Goal: Navigation & Orientation: Find specific page/section

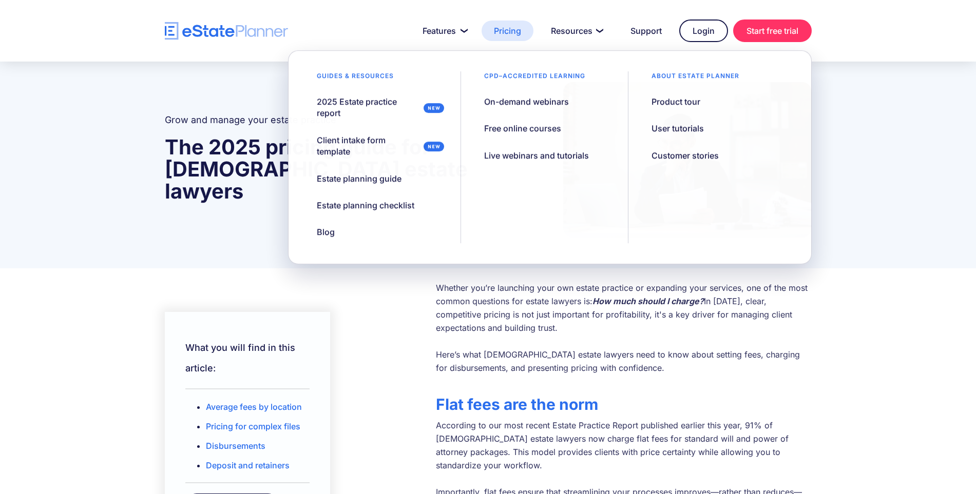
click at [506, 29] on link "Pricing" at bounding box center [507, 31] width 52 height 21
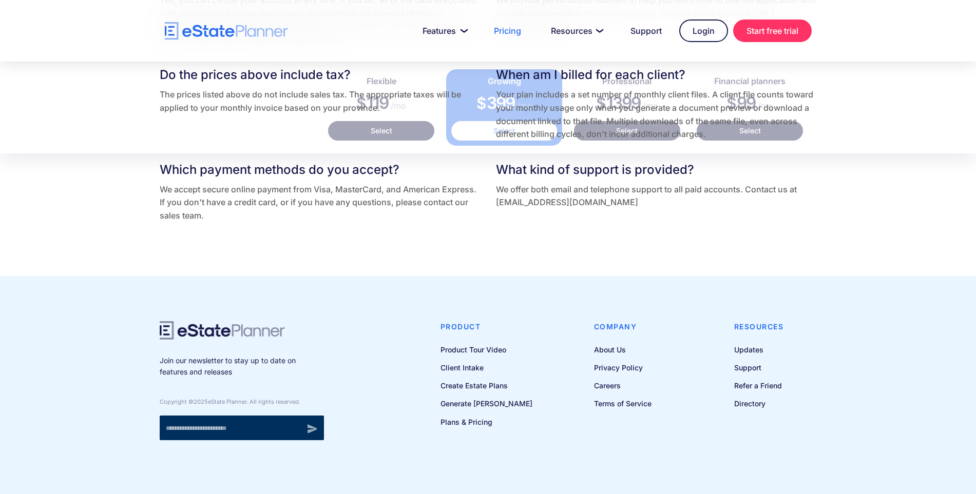
scroll to position [2226, 0]
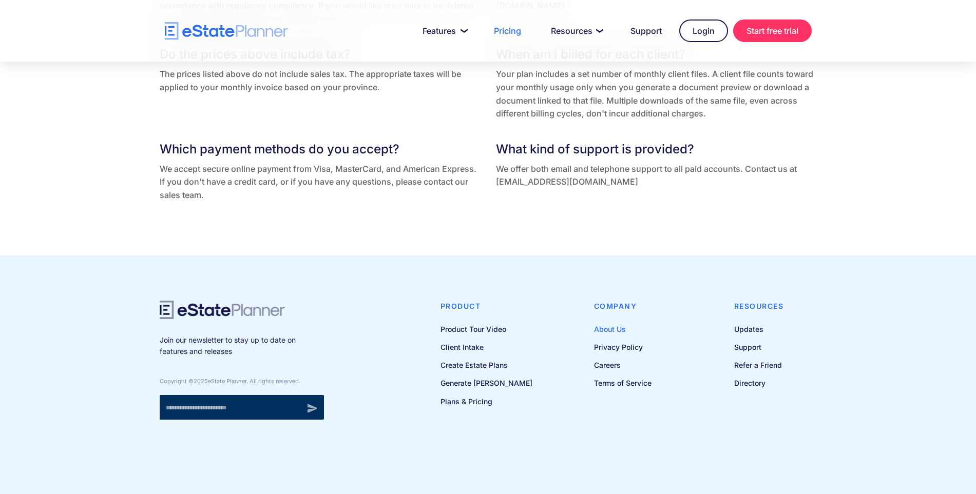
click at [602, 330] on link "About Us" at bounding box center [622, 329] width 57 height 13
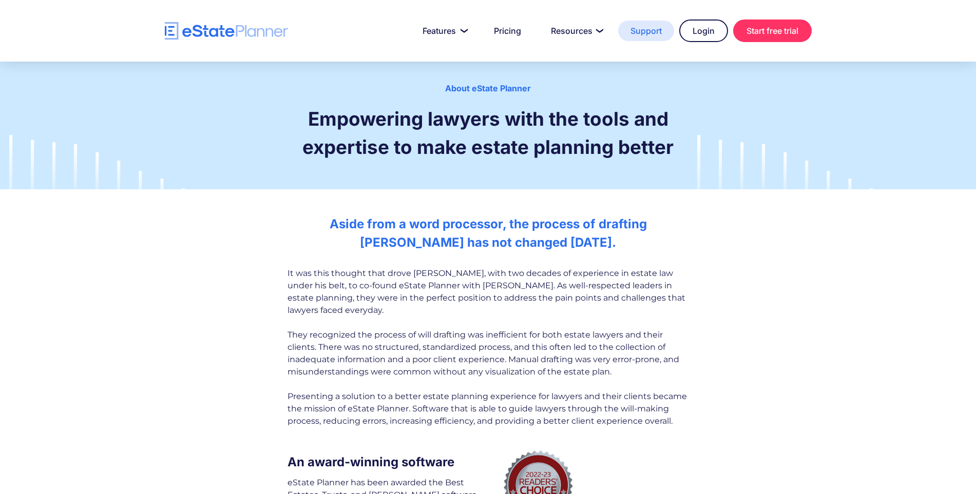
click at [630, 29] on link "Support" at bounding box center [646, 31] width 56 height 21
